Goal: Information Seeking & Learning: Learn about a topic

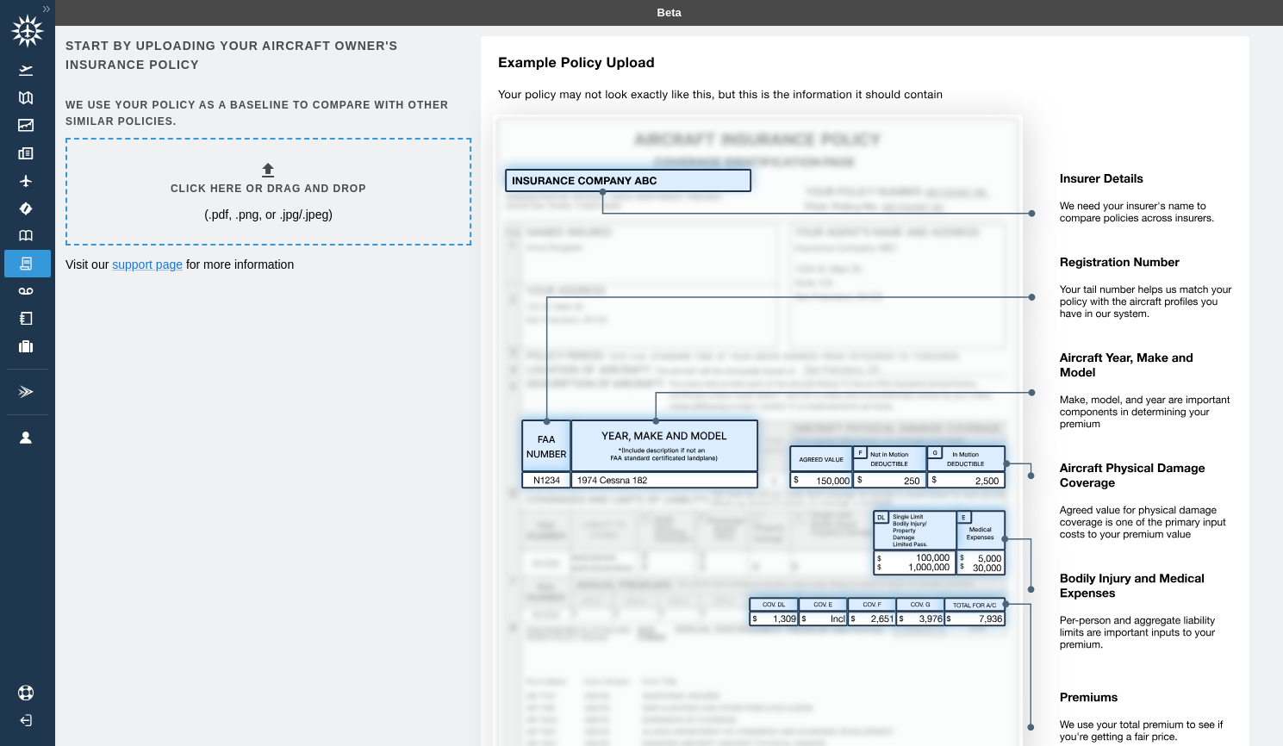
click at [257, 197] on h6 "Click here or drag and drop" at bounding box center [269, 189] width 196 height 16
click at [222, 180] on div "Click here or drag and drop (.pdf, .png, or .jpg/.jpeg)" at bounding box center [269, 191] width 196 height 63
click at [176, 263] on link "support page" at bounding box center [147, 265] width 71 height 14
click at [31, 233] on img at bounding box center [25, 235] width 19 height 11
click at [40, 221] on link "Airports" at bounding box center [27, 209] width 47 height 28
